Goal: Browse casually

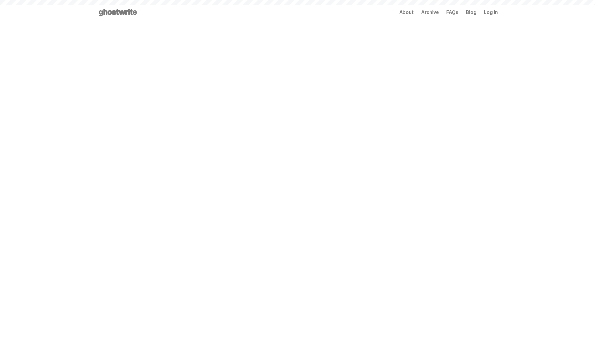
scroll to position [304, 0]
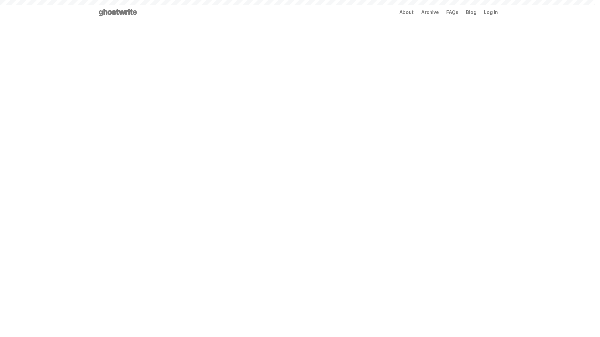
scroll to position [304, 0]
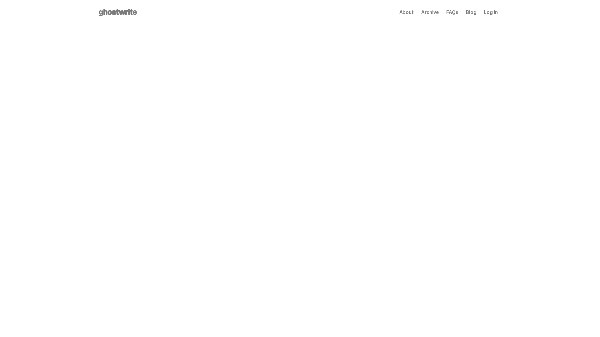
scroll to position [304, 0]
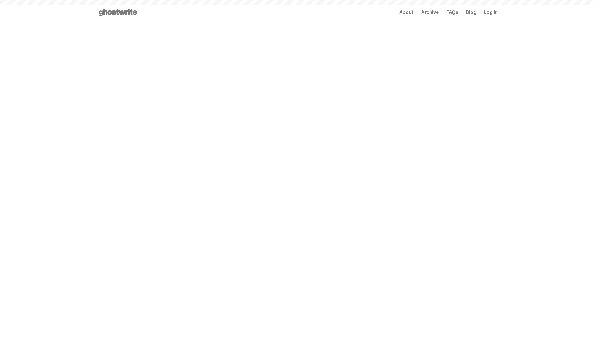
scroll to position [304, 0]
